Goal: Task Accomplishment & Management: Use online tool/utility

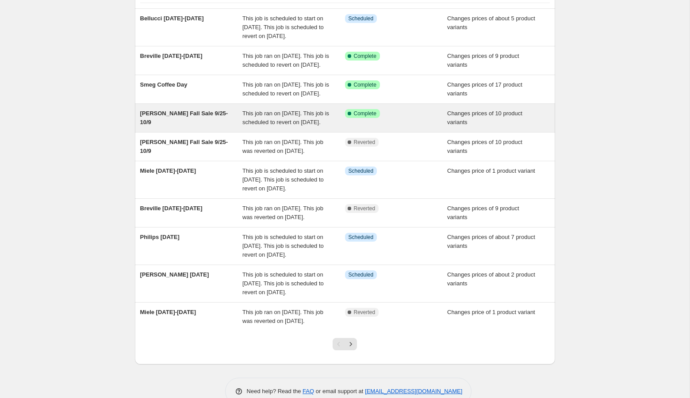
scroll to position [74, 0]
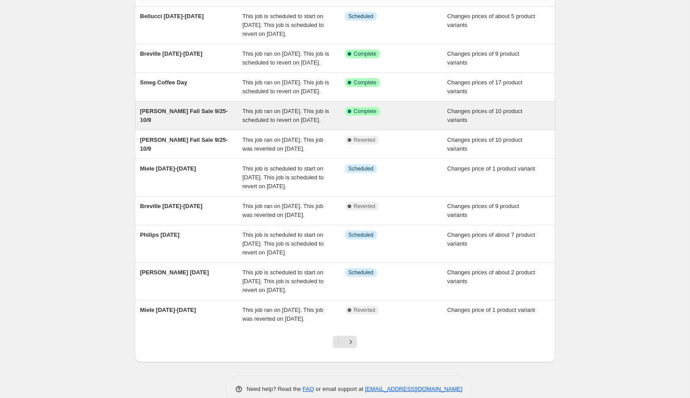
click at [220, 125] on div "[PERSON_NAME] Fall Sale 9/25-10/9" at bounding box center [191, 116] width 103 height 18
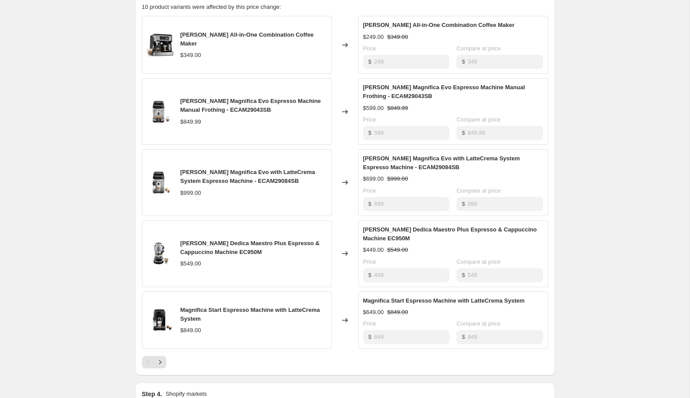
scroll to position [901, 0]
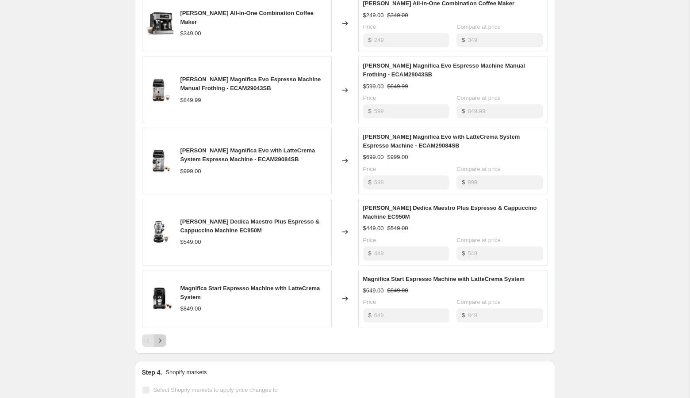
click at [159, 337] on icon "Next" at bounding box center [160, 341] width 9 height 9
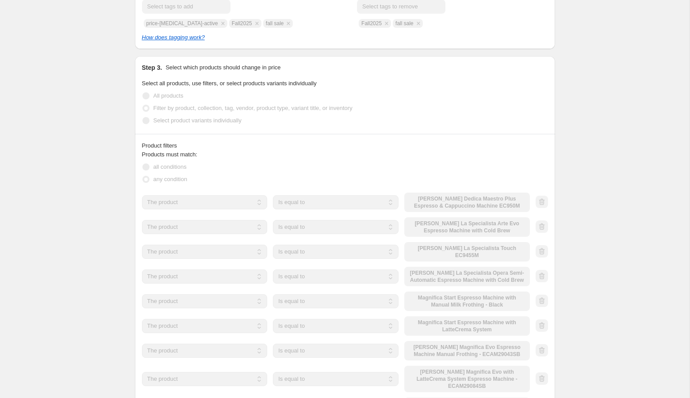
scroll to position [0, 0]
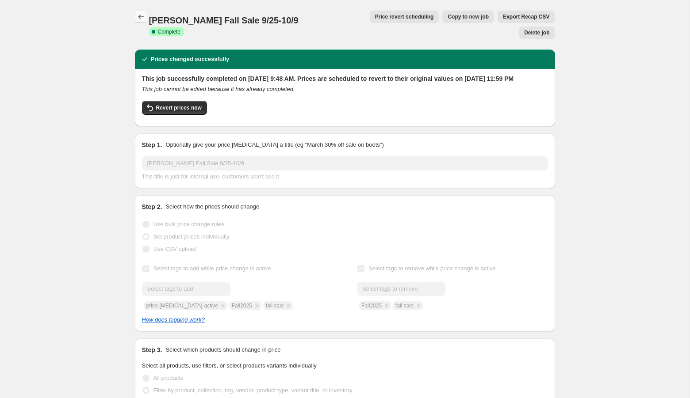
click at [141, 18] on icon "Price change jobs" at bounding box center [141, 16] width 9 height 9
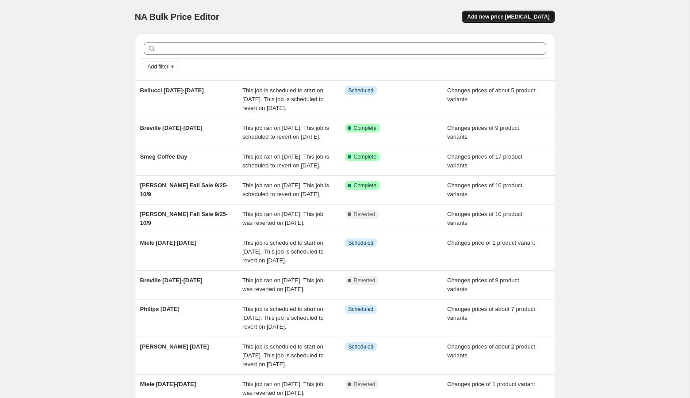
click at [523, 11] on button "Add new price [MEDICAL_DATA]" at bounding box center [508, 17] width 93 height 12
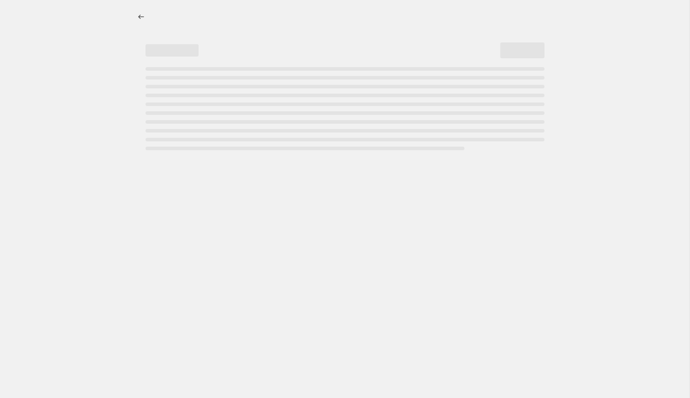
select select "percentage"
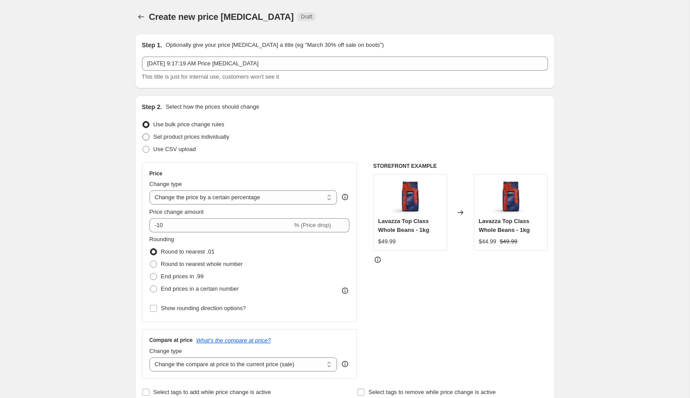
click at [215, 134] on span "Set product prices individually" at bounding box center [191, 137] width 76 height 7
click at [143, 134] on input "Set product prices individually" at bounding box center [142, 134] width 0 height 0
radio input "true"
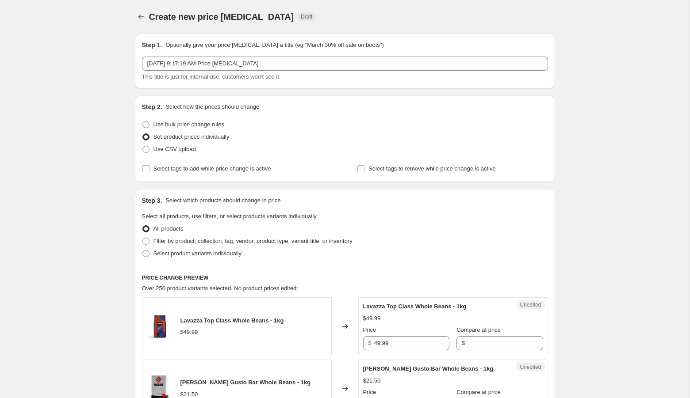
click at [229, 235] on div "All products" at bounding box center [345, 229] width 406 height 12
click at [229, 246] on label "Filter by product, collection, tag, vendor, product type, variant title, or inv…" at bounding box center [247, 241] width 211 height 12
click at [143, 238] on input "Filter by product, collection, tag, vendor, product type, variant title, or inv…" at bounding box center [142, 238] width 0 height 0
radio input "true"
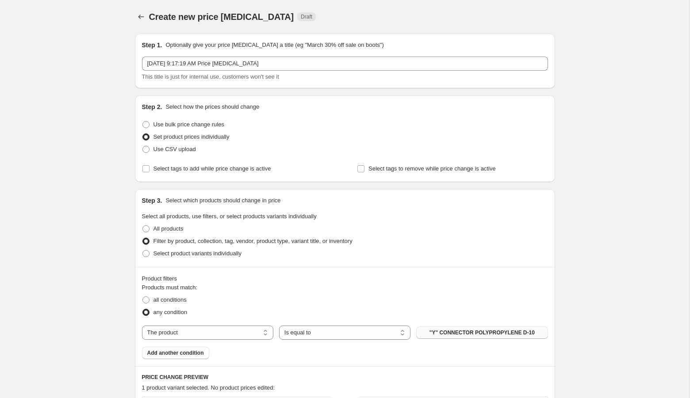
click at [456, 333] on span ""Y" CONNECTOR POLYPROPYLENE D-10" at bounding box center [481, 332] width 105 height 7
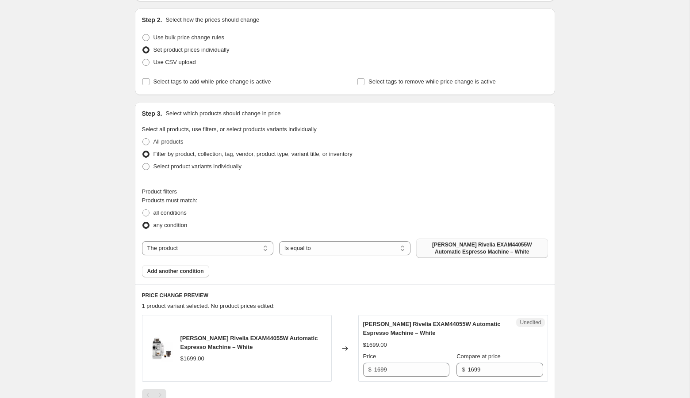
scroll to position [283, 0]
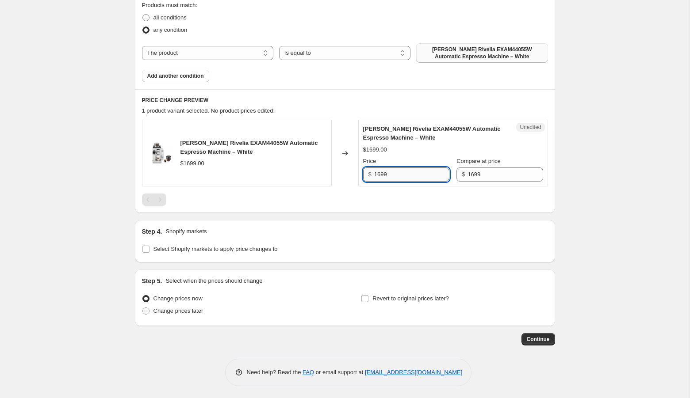
click at [381, 173] on input "1699" at bounding box center [411, 175] width 75 height 14
type input "1399"
click at [367, 298] on input "Revert to original prices later?" at bounding box center [364, 298] width 7 height 7
checkbox input "true"
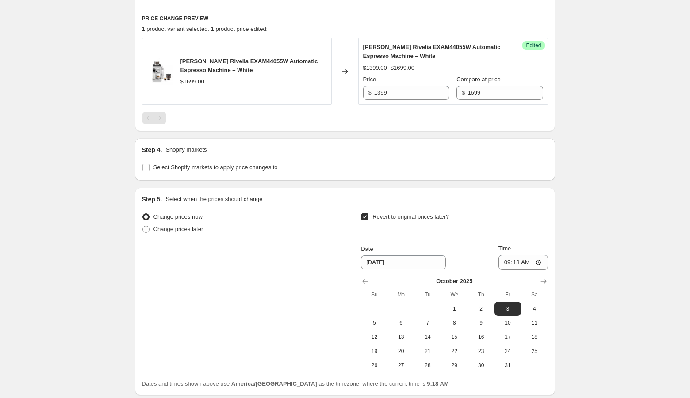
scroll to position [383, 0]
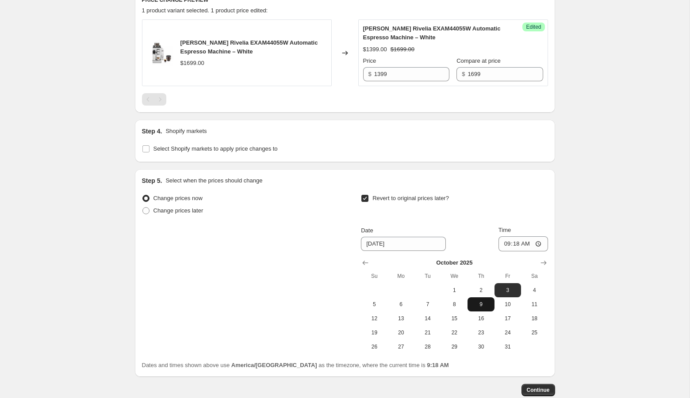
click at [480, 304] on span "9" at bounding box center [480, 304] width 19 height 7
type input "[DATE]"
click at [502, 247] on input "09:18" at bounding box center [523, 244] width 50 height 15
type input "23:59"
click at [603, 267] on div "Create new price [MEDICAL_DATA]. This page is ready Create new price [MEDICAL_D…" at bounding box center [344, 34] width 689 height 834
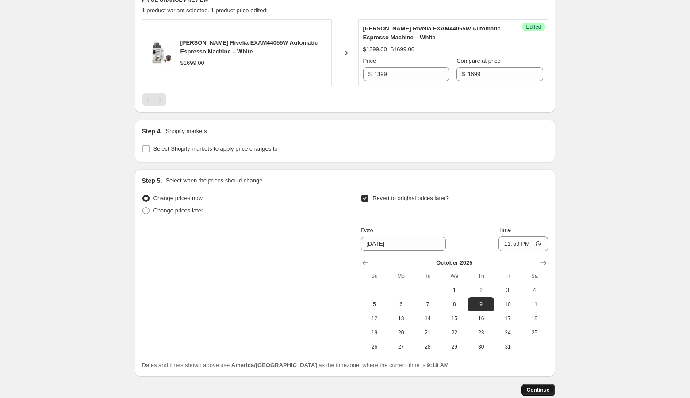
click at [533, 394] on button "Continue" at bounding box center [538, 390] width 34 height 12
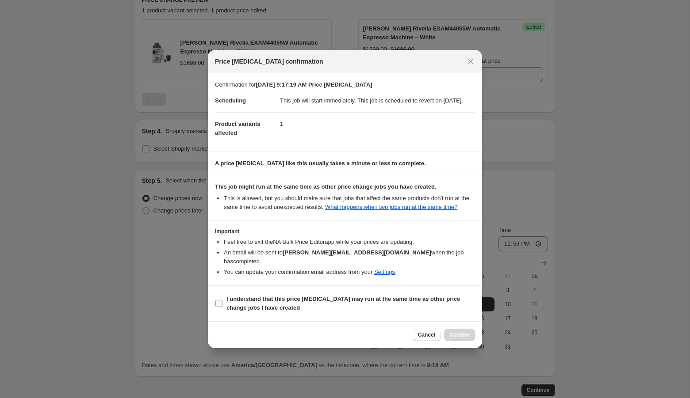
click at [390, 301] on b "I understand that this price [MEDICAL_DATA] may run at the same time as other p…" at bounding box center [343, 303] width 234 height 15
click at [222, 301] on input "I understand that this price [MEDICAL_DATA] may run at the same time as other p…" at bounding box center [218, 303] width 7 height 7
checkbox input "true"
click at [422, 341] on button "Cancel" at bounding box center [427, 335] width 28 height 12
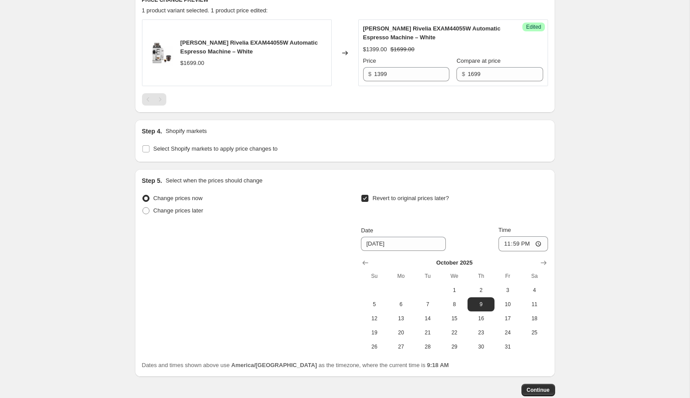
scroll to position [0, 0]
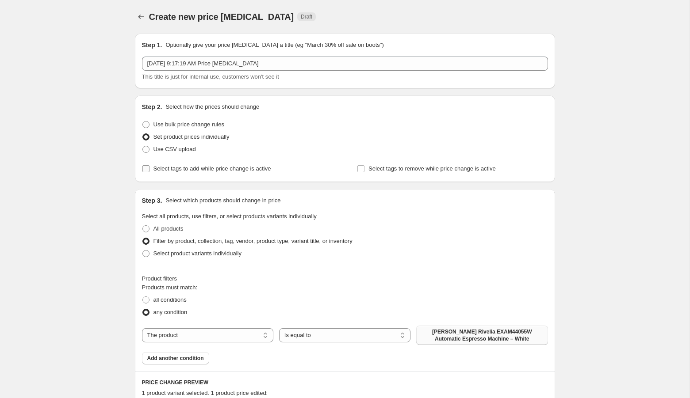
click at [233, 169] on span "Select tags to add while price change is active" at bounding box center [212, 168] width 118 height 7
click at [149, 169] on input "Select tags to add while price change is active" at bounding box center [145, 168] width 7 height 7
checkbox input "true"
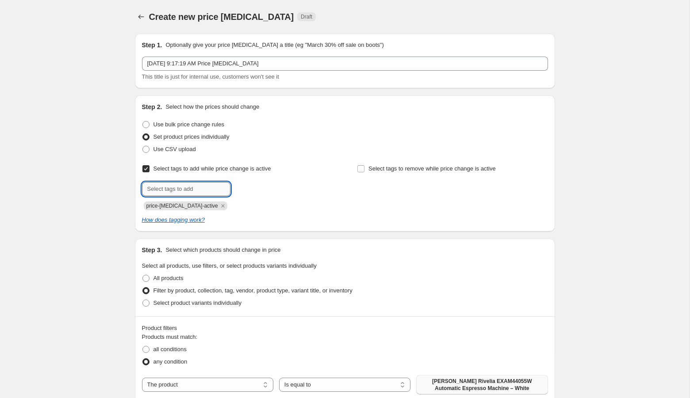
click at [201, 191] on input "text" at bounding box center [186, 189] width 88 height 14
type input "fall sale"
click at [247, 187] on b "Add" at bounding box center [243, 188] width 10 height 6
click at [392, 165] on span "Select tags to remove while price change is active" at bounding box center [431, 168] width 127 height 7
click at [364, 165] on input "Select tags to remove while price change is active" at bounding box center [360, 168] width 7 height 7
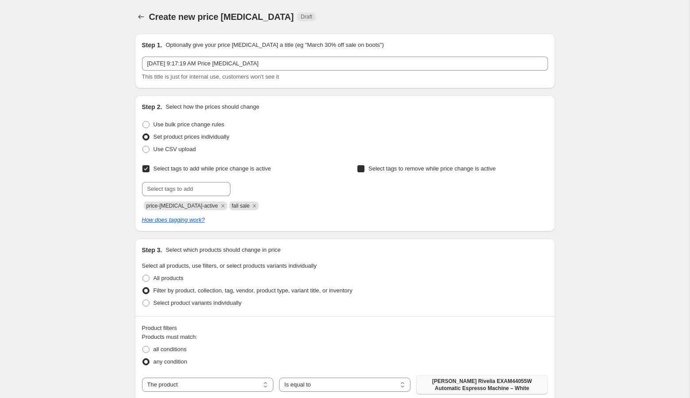
checkbox input "true"
click at [372, 188] on input "text" at bounding box center [401, 189] width 88 height 14
type input "fall sale"
click at [467, 191] on span "fall sale" at bounding box center [474, 188] width 19 height 6
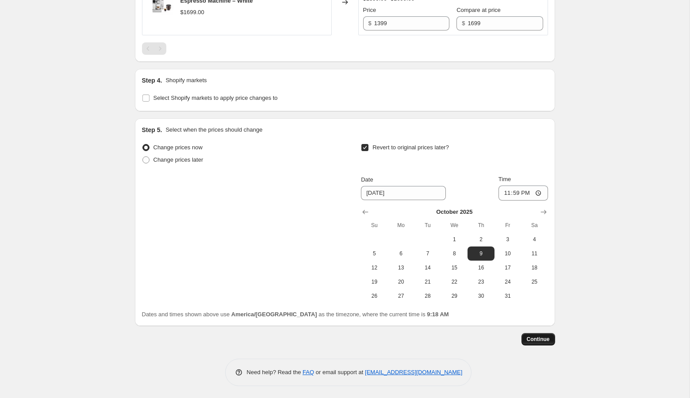
click at [538, 336] on span "Continue" at bounding box center [538, 339] width 23 height 7
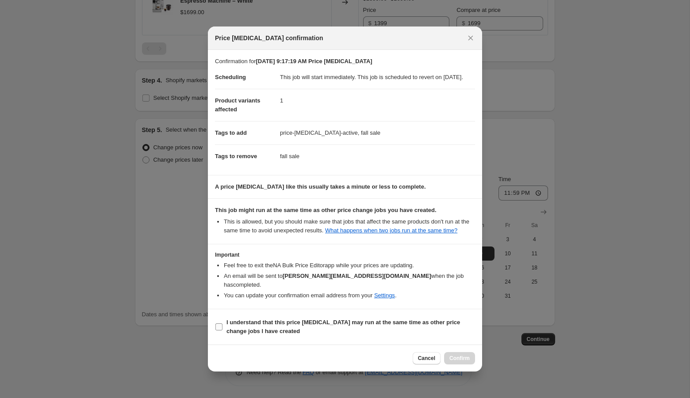
click at [339, 326] on b "I understand that this price [MEDICAL_DATA] may run at the same time as other p…" at bounding box center [343, 326] width 234 height 15
click at [222, 326] on input "I understand that this price [MEDICAL_DATA] may run at the same time as other p…" at bounding box center [218, 327] width 7 height 7
checkbox input "true"
click at [455, 356] on div "Cancel Confirm" at bounding box center [345, 358] width 274 height 27
click at [456, 360] on span "Confirm" at bounding box center [459, 358] width 20 height 7
